Goal: Information Seeking & Learning: Check status

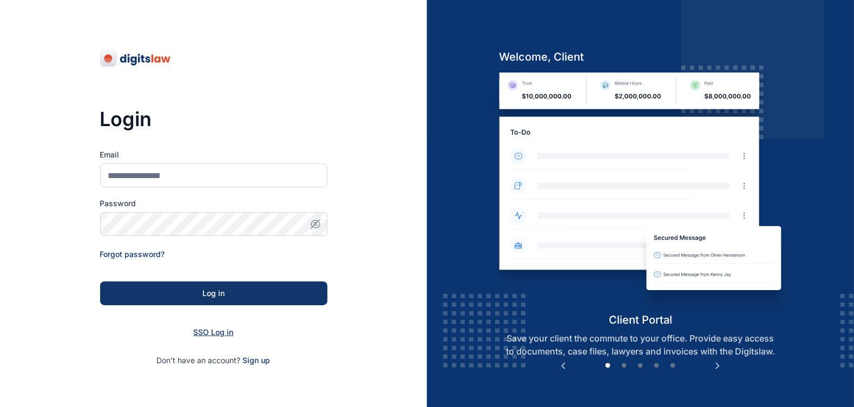
click at [220, 334] on span "SSO Log in" at bounding box center [214, 331] width 40 height 9
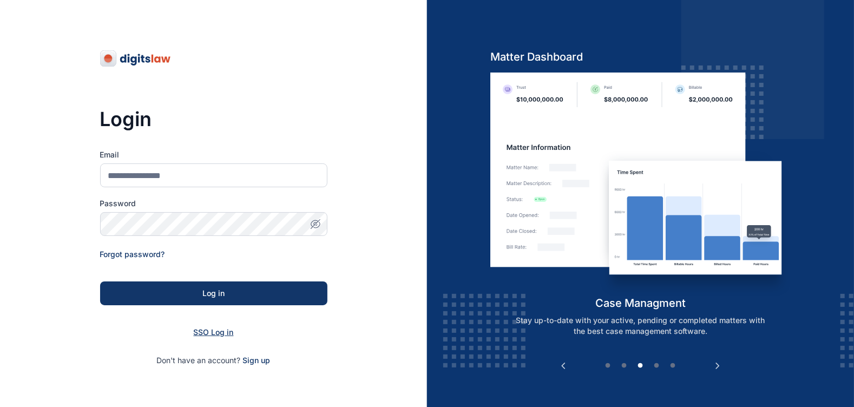
click at [220, 334] on span "SSO Log in" at bounding box center [214, 331] width 40 height 9
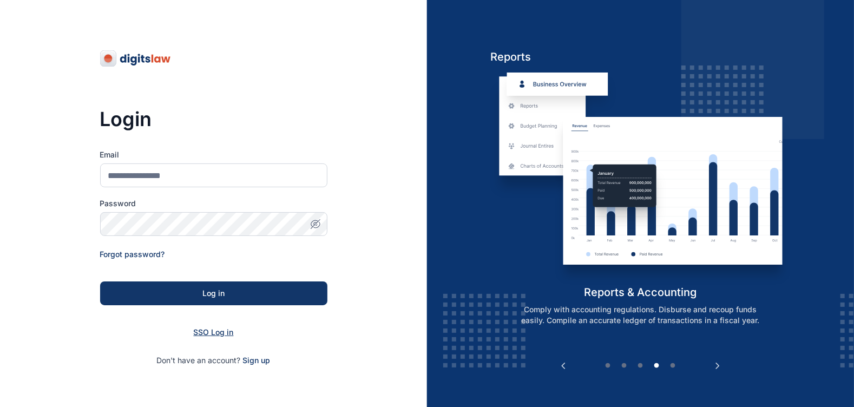
click at [225, 330] on span "SSO Log in" at bounding box center [214, 331] width 40 height 9
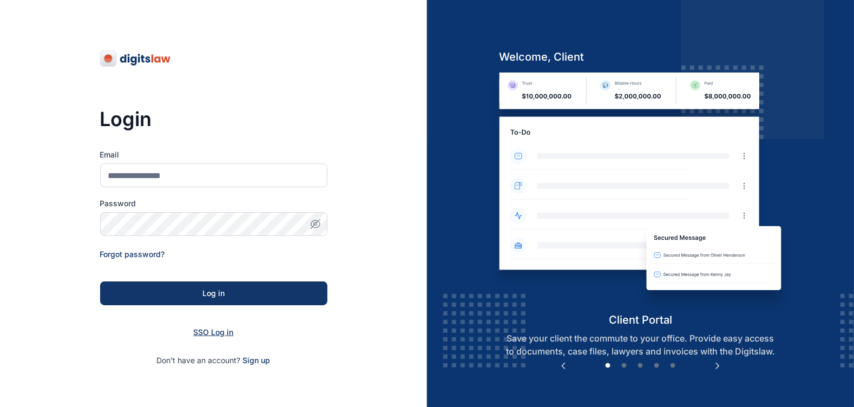
click at [225, 330] on span "SSO Log in" at bounding box center [214, 331] width 40 height 9
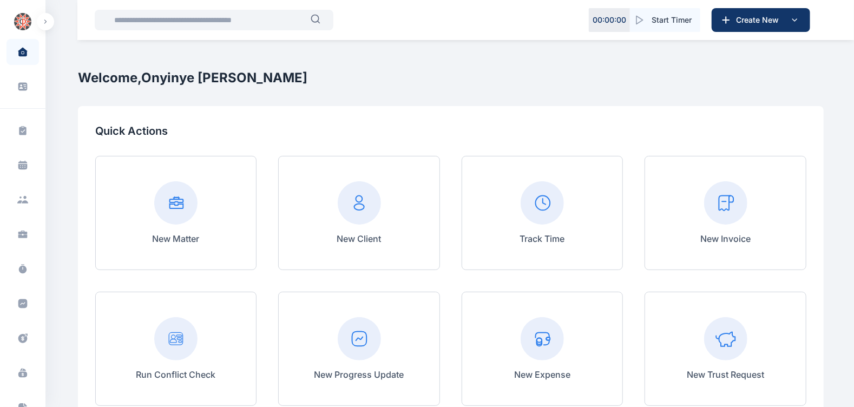
click at [157, 17] on input "text" at bounding box center [209, 20] width 203 height 22
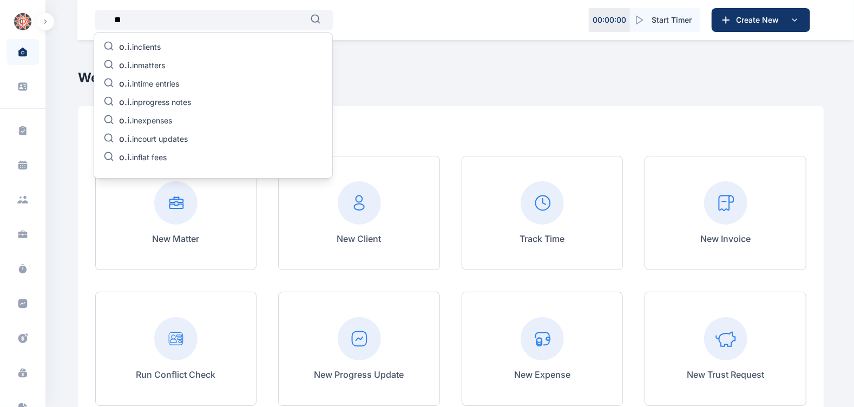
type input "*"
type input "*****"
click at [173, 63] on p "izomo in matters" at bounding box center [148, 66] width 58 height 13
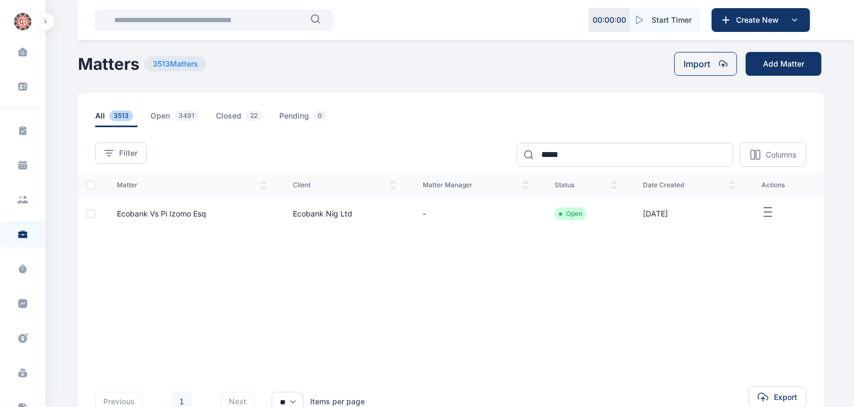
click at [190, 213] on span "Ecobank Vs Pi Izomo Esq" at bounding box center [161, 213] width 89 height 9
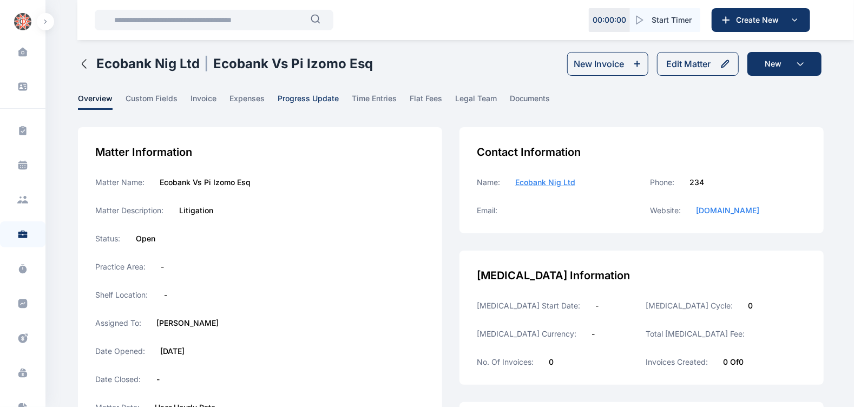
click at [313, 100] on span "progress update" at bounding box center [308, 101] width 61 height 17
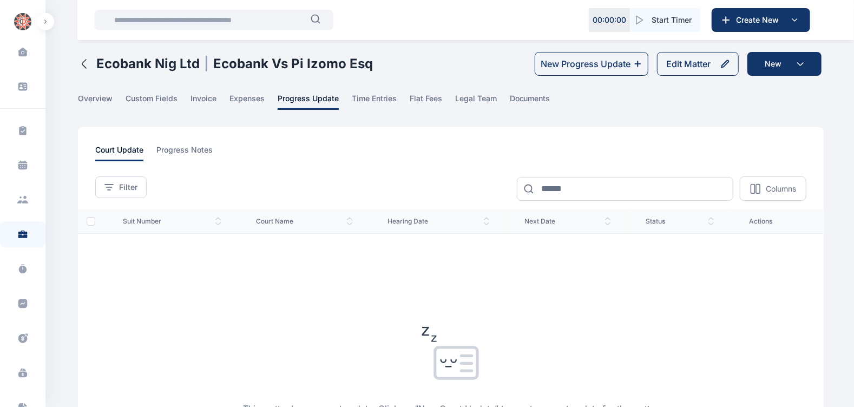
click at [82, 56] on div "Ecobank Nig Ltd | Ecobank Vs Pi Izomo Esq" at bounding box center [225, 64] width 295 height 24
click at [82, 63] on icon "button" at bounding box center [84, 64] width 4 height 9
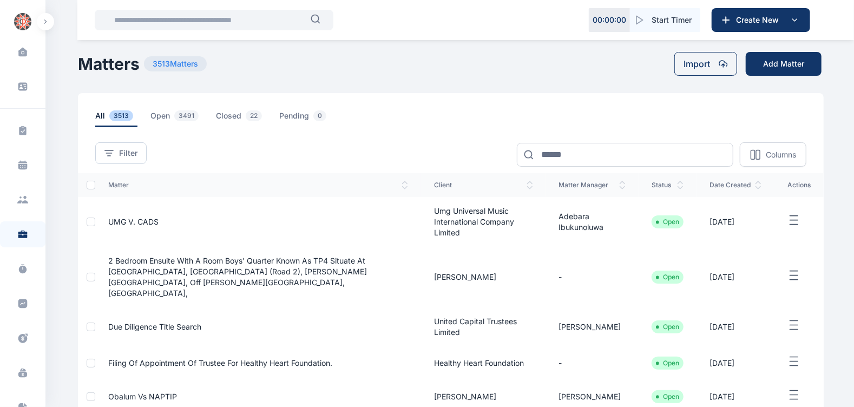
click at [185, 23] on input "text" at bounding box center [209, 20] width 203 height 22
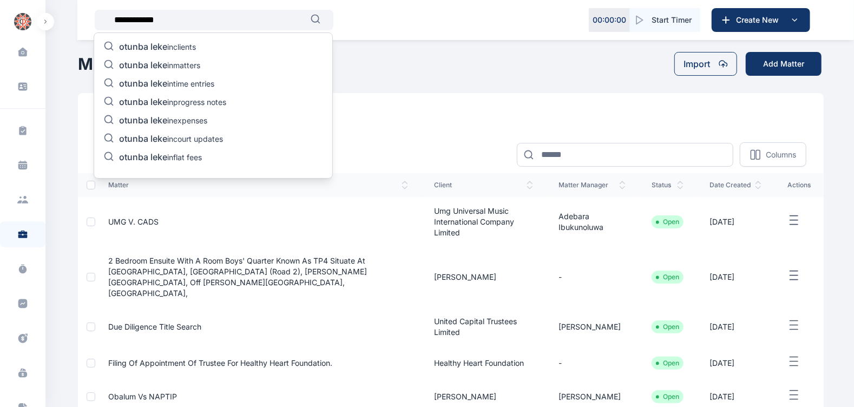
type input "**********"
click at [160, 64] on span "otunba leke" at bounding box center [143, 65] width 48 height 11
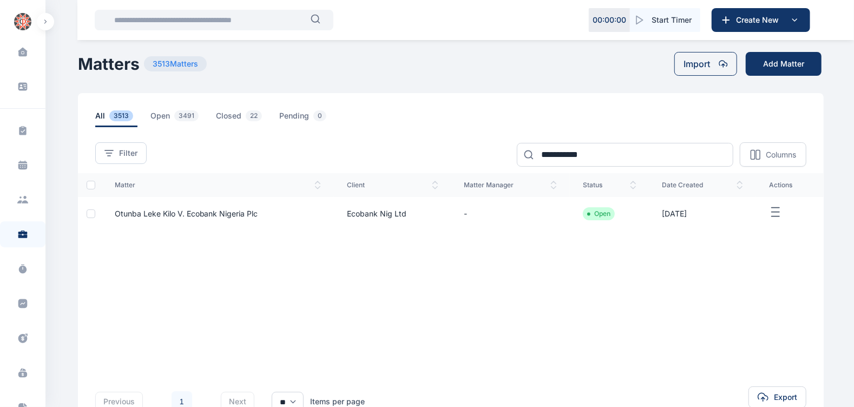
click at [199, 211] on span "Otunba Leke Kilo V. Ecobank Nigeria Plc" at bounding box center [186, 213] width 143 height 9
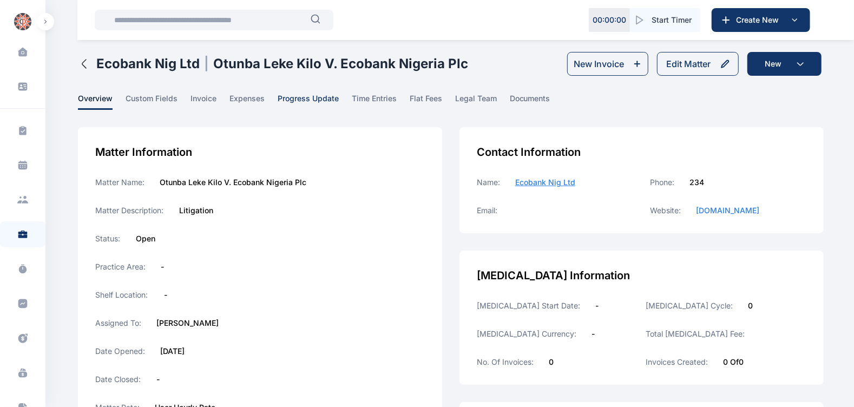
click at [327, 100] on span "progress update" at bounding box center [308, 101] width 61 height 17
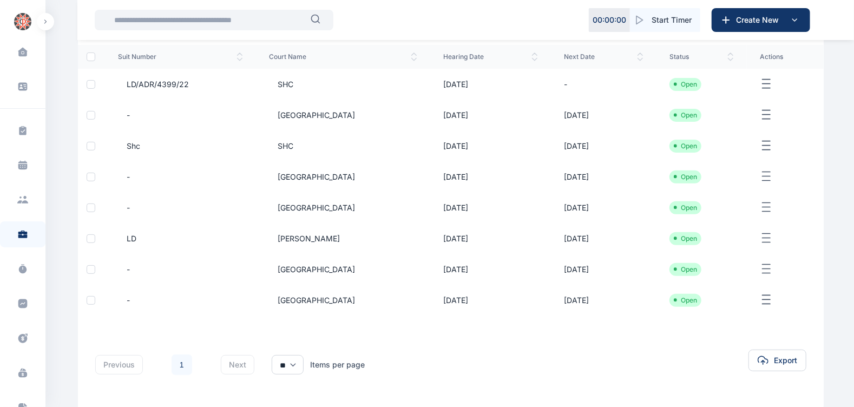
scroll to position [165, 0]
click at [766, 299] on line "button" at bounding box center [766, 299] width 8 height 0
click at [327, 295] on span "Lagos State High Court" at bounding box center [312, 299] width 86 height 11
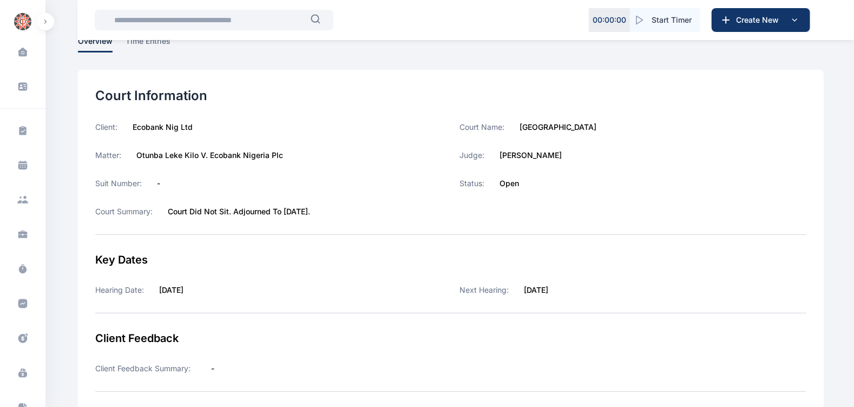
scroll to position [62, 0]
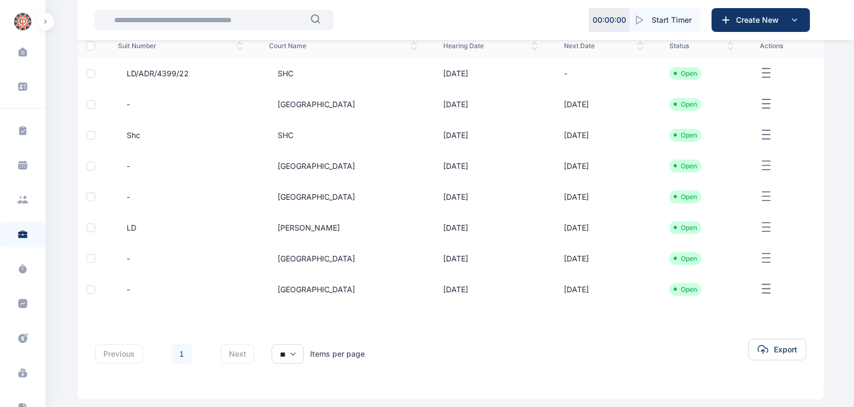
scroll to position [208, 0]
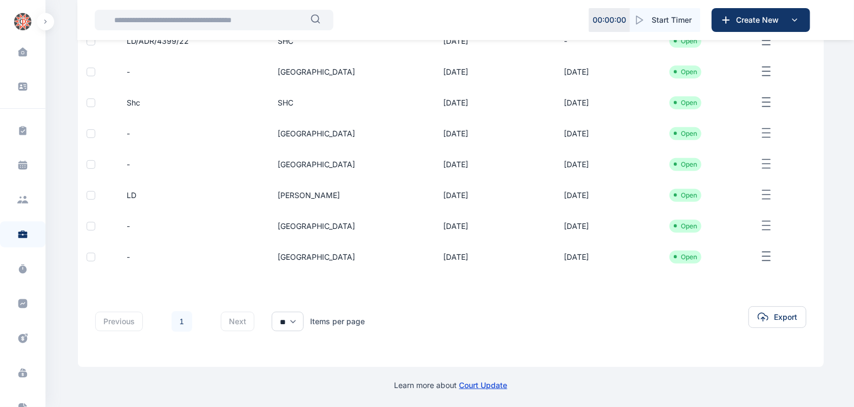
click at [334, 253] on span "Lagos State High Court" at bounding box center [312, 257] width 86 height 11
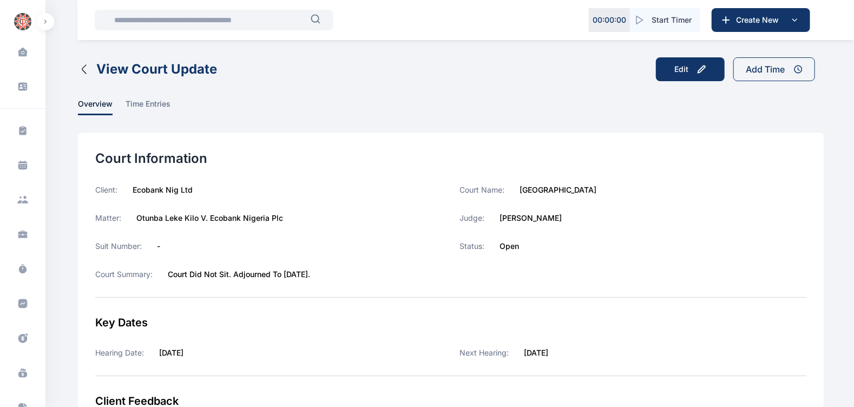
click at [82, 71] on icon "button" at bounding box center [84, 69] width 13 height 13
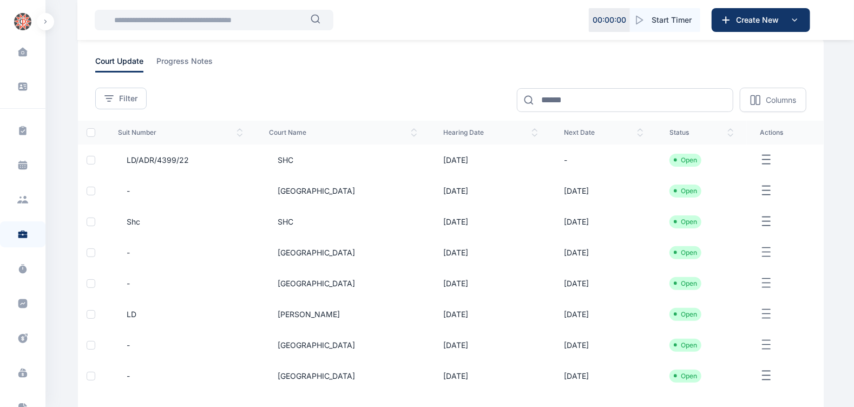
scroll to position [88, 0]
click at [201, 22] on input "text" at bounding box center [209, 20] width 203 height 22
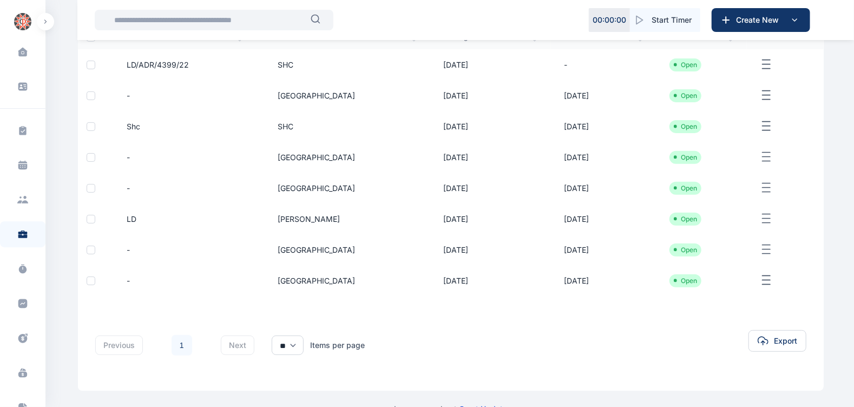
scroll to position [208, 0]
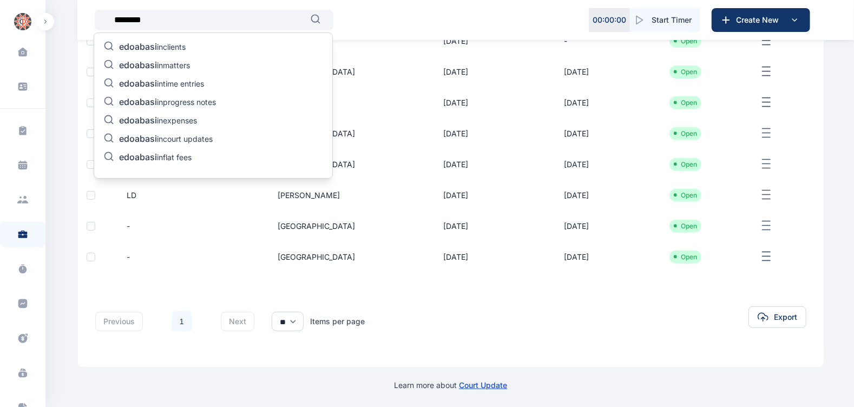
type input "********"
click at [137, 61] on span "edoabasi" at bounding box center [138, 65] width 38 height 11
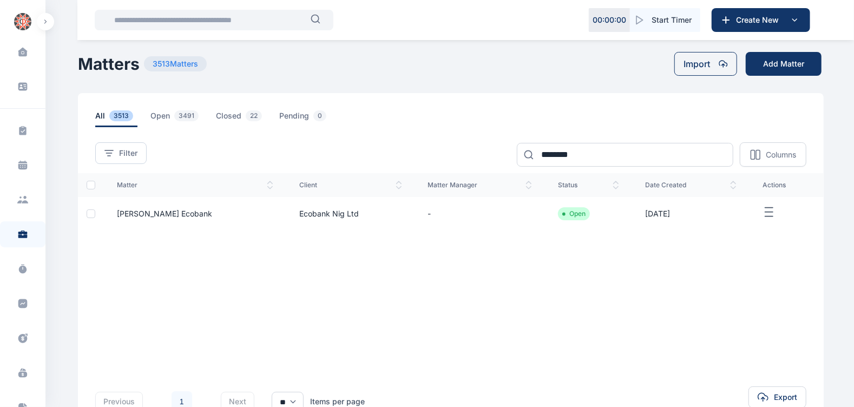
click at [212, 211] on span "Mr. Edoabasi Ukpong V. Ecobank" at bounding box center [164, 213] width 95 height 9
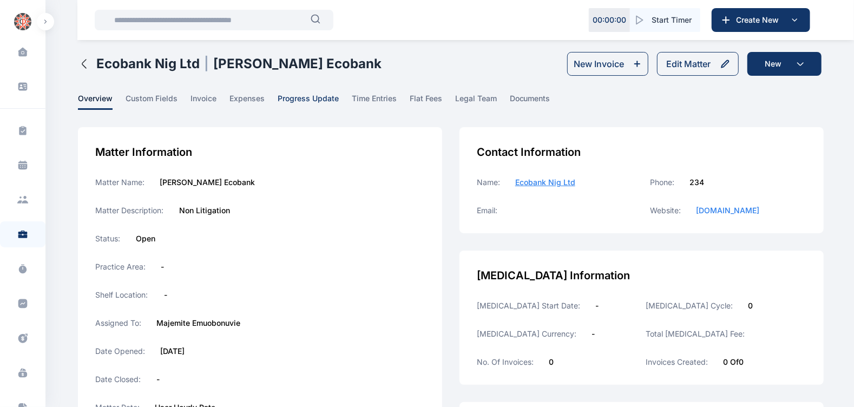
click at [317, 103] on span "progress update" at bounding box center [308, 101] width 61 height 17
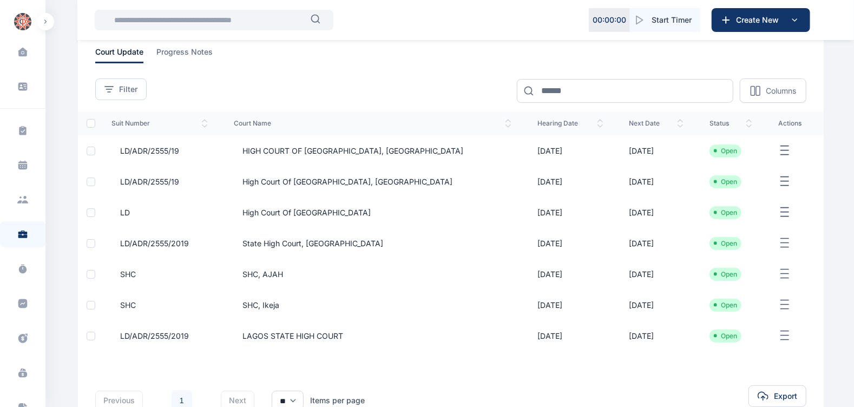
scroll to position [177, 0]
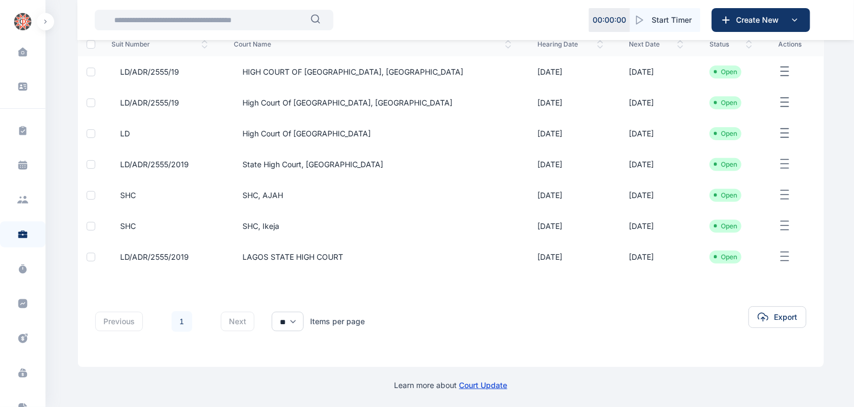
click at [338, 252] on span "LAGOS STATE HIGH COURT" at bounding box center [288, 257] width 109 height 11
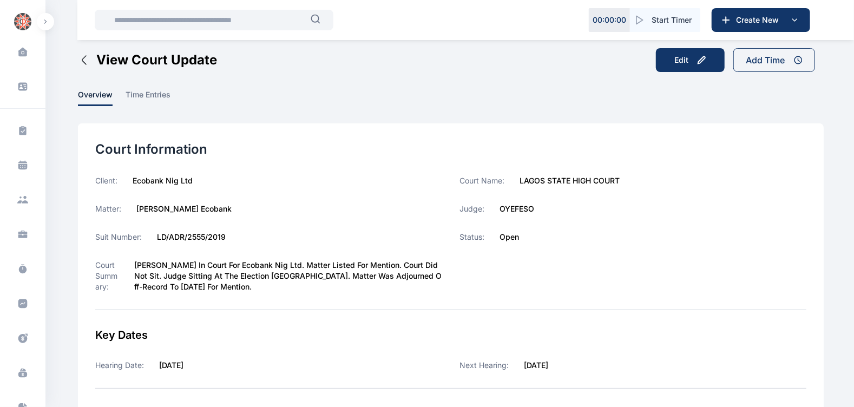
scroll to position [11, 0]
